Goal: Task Accomplishment & Management: Manage account settings

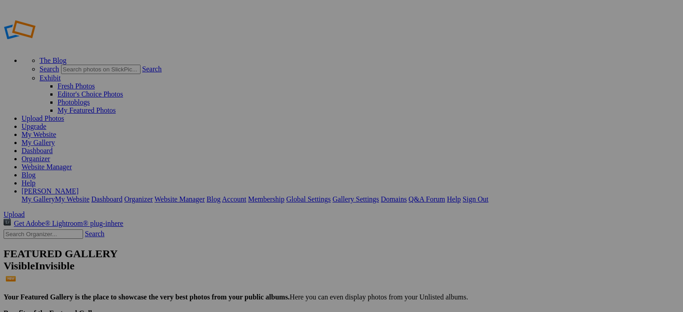
click at [53, 147] on link "Dashboard" at bounding box center [37, 151] width 31 height 8
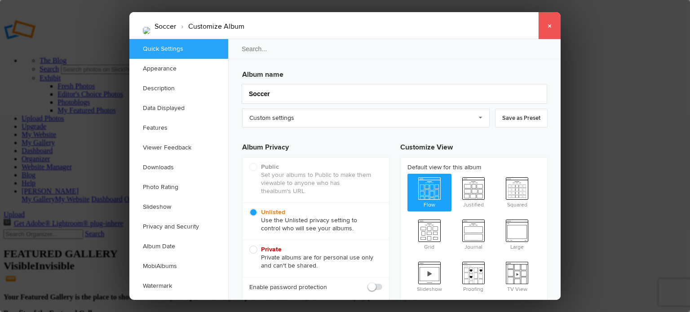
click at [546, 27] on link "×" at bounding box center [549, 25] width 22 height 27
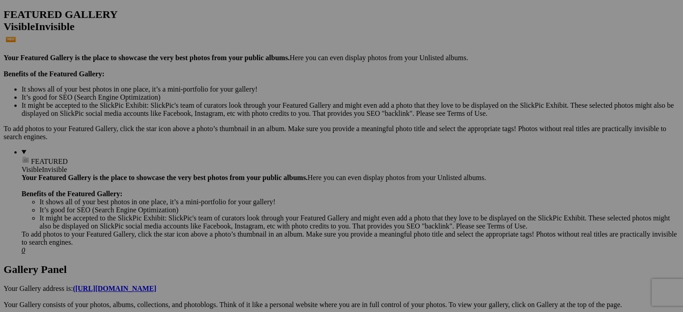
scroll to position [60, 0]
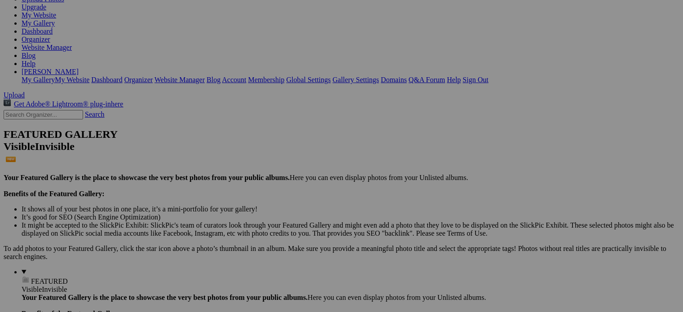
scroll to position [239, 0]
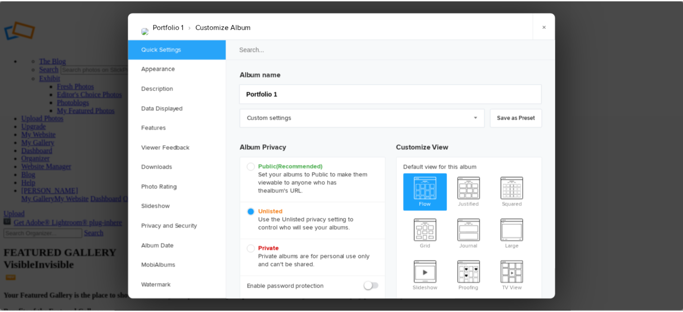
scroll to position [0, 0]
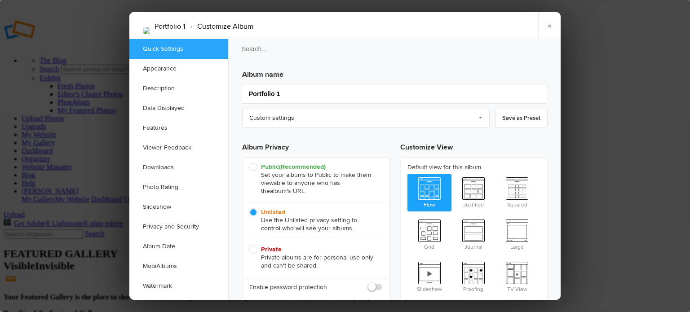
click at [252, 253] on span "Private Private albums are for personal use only and can't be shared." at bounding box center [313, 258] width 129 height 24
click at [249, 246] on input "Private Private albums are for personal use only and can't be shared." at bounding box center [249, 245] width 0 height 0
radio input "true"
click at [547, 28] on link "×" at bounding box center [549, 25] width 22 height 27
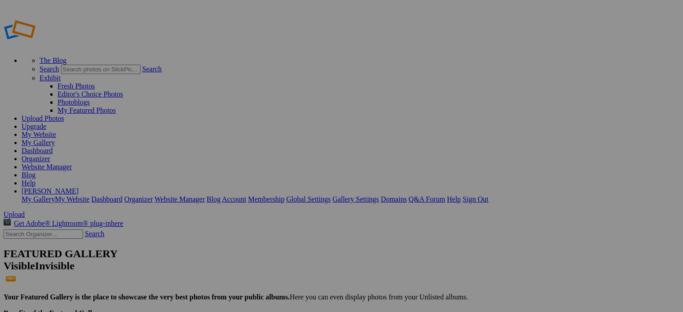
click at [72, 163] on link "Website Manager" at bounding box center [47, 167] width 50 height 8
